Goal: Check status: Check status

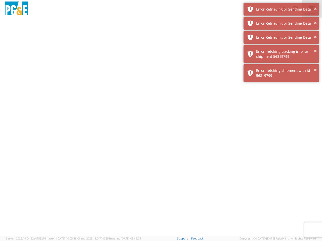
click at [161, 129] on div at bounding box center [161, 127] width 322 height 219
click at [16, 9] on img at bounding box center [16, 9] width 25 height 15
click at [281, 9] on div "Error Retrieving or Sending Data" at bounding box center [285, 9] width 59 height 5
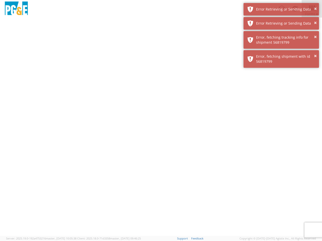
click at [281, 23] on div "Error Retrieving or Sending Data" at bounding box center [285, 23] width 59 height 5
click at [281, 50] on div "× Error, fetching shipment with id 56819799" at bounding box center [280, 59] width 75 height 18
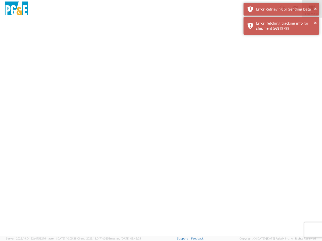
click at [281, 54] on div at bounding box center [161, 127] width 322 height 219
click at [281, 73] on div at bounding box center [161, 127] width 322 height 219
